Goal: Information Seeking & Learning: Learn about a topic

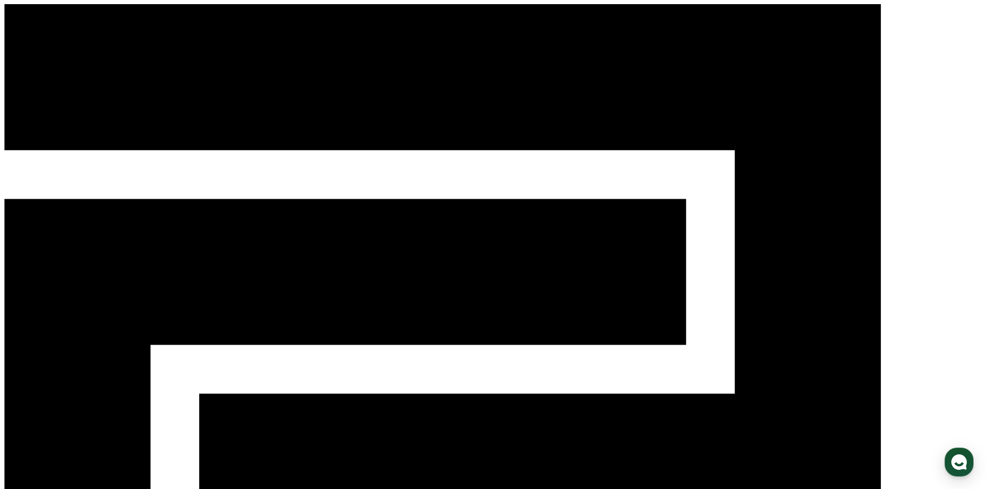
drag, startPoint x: 84, startPoint y: 349, endPoint x: 43, endPoint y: 104, distance: 248.6
drag, startPoint x: 320, startPoint y: 374, endPoint x: 225, endPoint y: 103, distance: 286.7
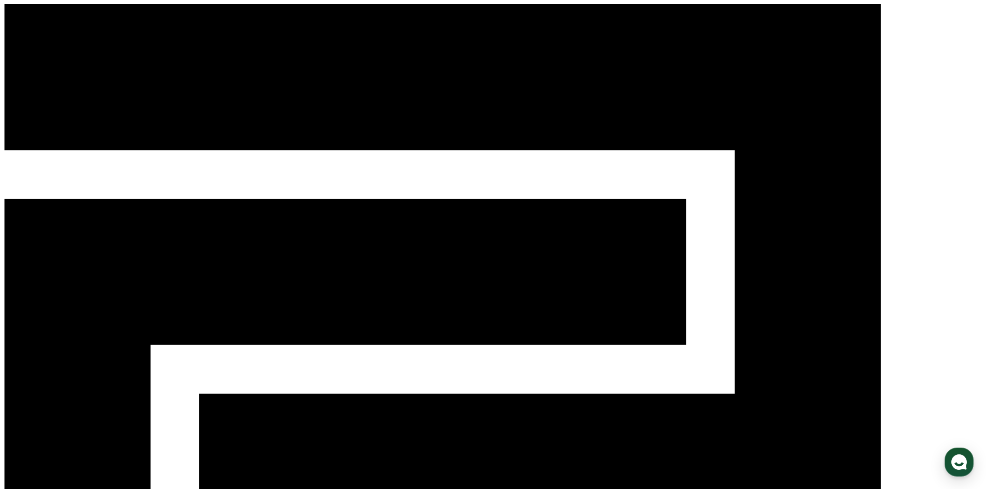
type input "*"
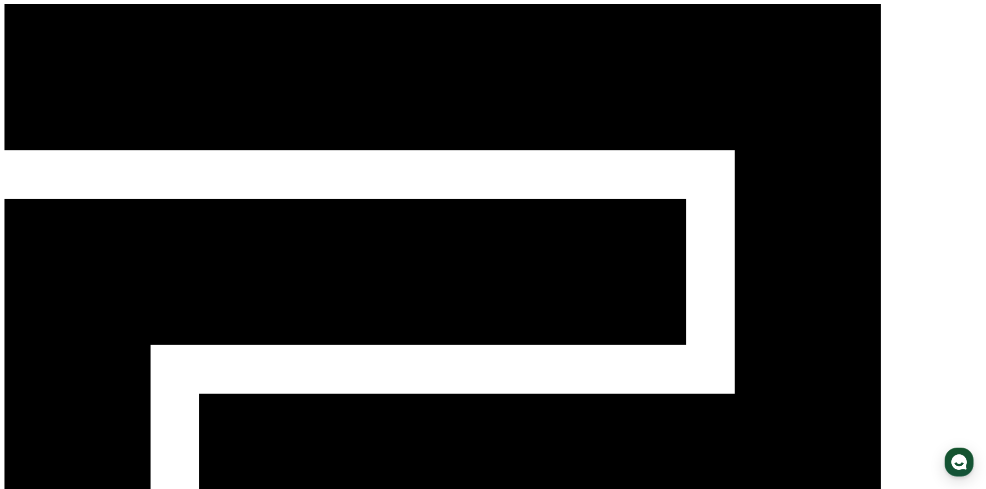
drag, startPoint x: 778, startPoint y: 179, endPoint x: 642, endPoint y: 173, distance: 136.2
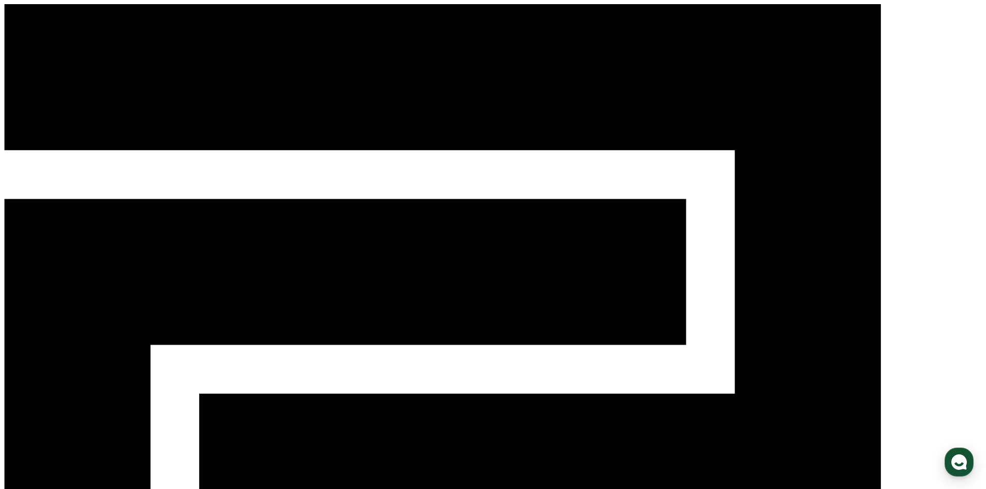
drag, startPoint x: 755, startPoint y: 183, endPoint x: 570, endPoint y: 176, distance: 185.8
type input "*****"
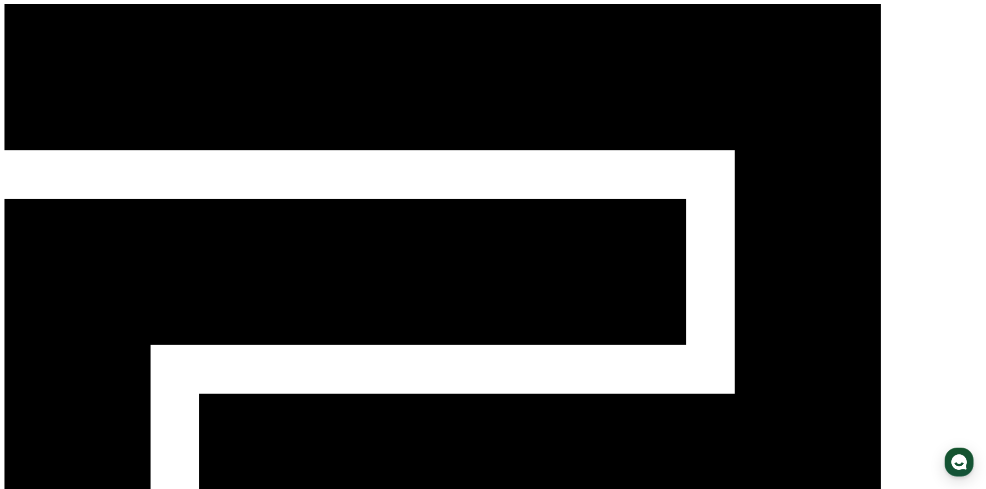
drag, startPoint x: 762, startPoint y: 177, endPoint x: 686, endPoint y: 181, distance: 76.7
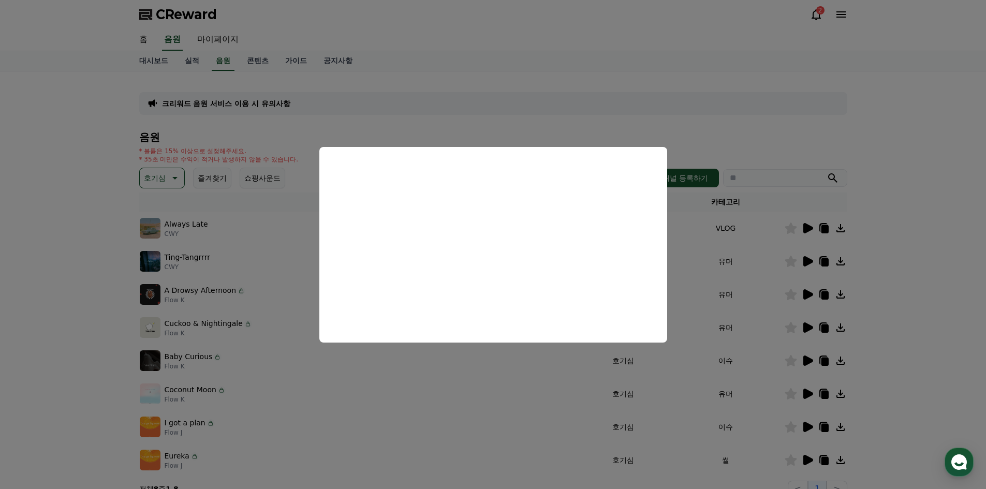
click at [68, 291] on button "close modal" at bounding box center [493, 244] width 986 height 489
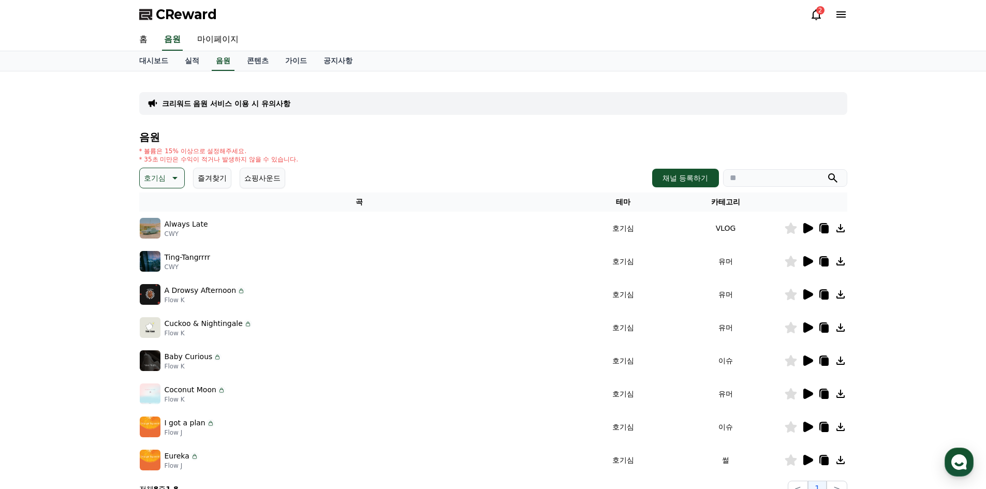
click at [811, 260] on icon at bounding box center [808, 261] width 10 height 10
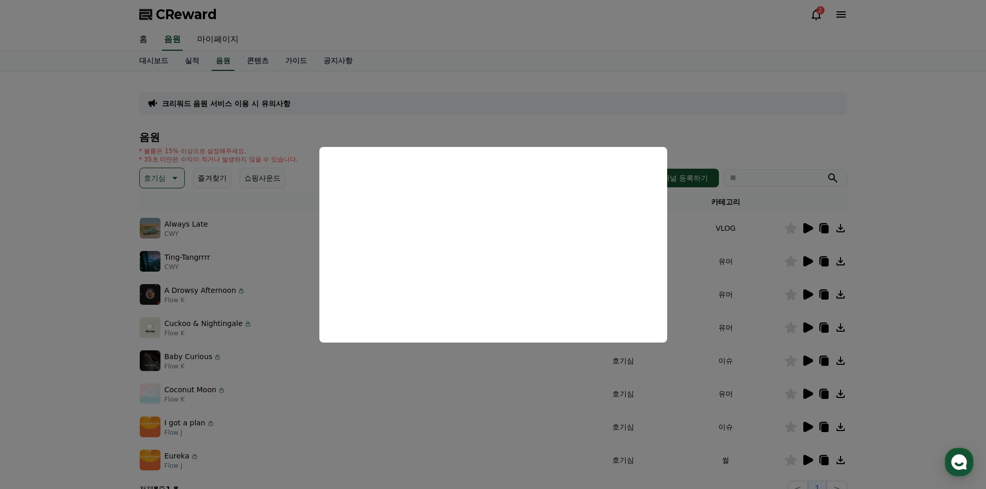
click at [90, 343] on button "close modal" at bounding box center [493, 244] width 986 height 489
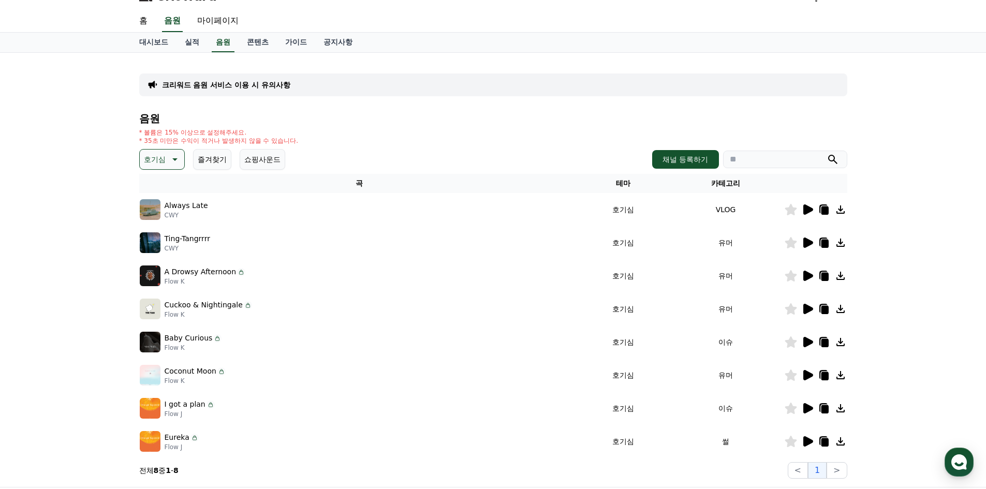
scroll to position [103, 0]
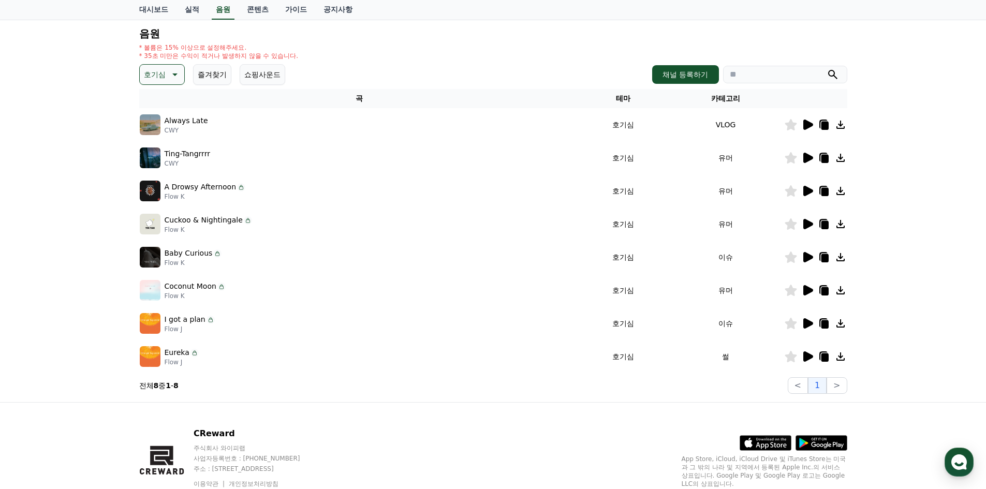
click at [802, 359] on icon at bounding box center [807, 356] width 12 height 12
